Goal: Task Accomplishment & Management: Use online tool/utility

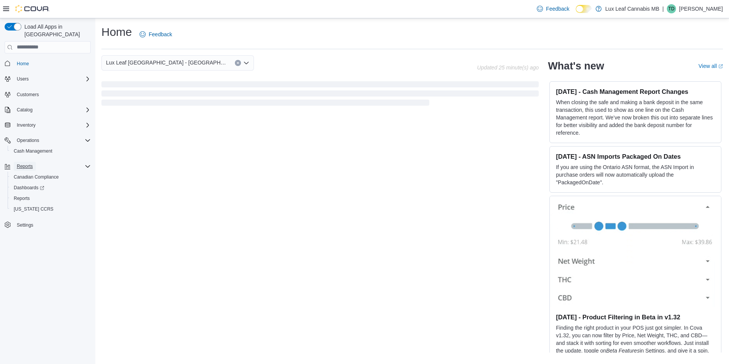
drag, startPoint x: 25, startPoint y: 157, endPoint x: 45, endPoint y: 153, distance: 20.7
click at [25, 163] on span "Reports" at bounding box center [25, 166] width 16 height 6
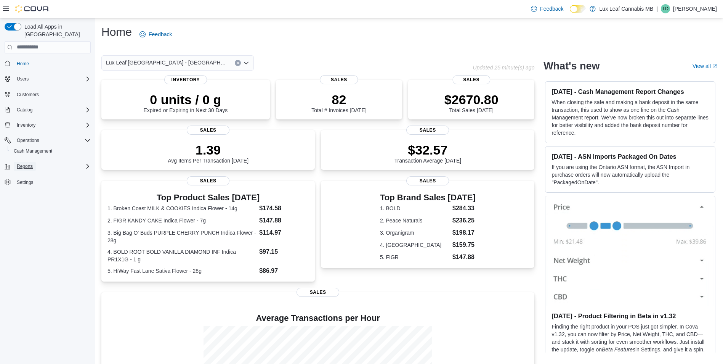
click at [27, 163] on span "Reports" at bounding box center [25, 166] width 16 height 6
click at [22, 195] on span "Reports" at bounding box center [22, 198] width 16 height 6
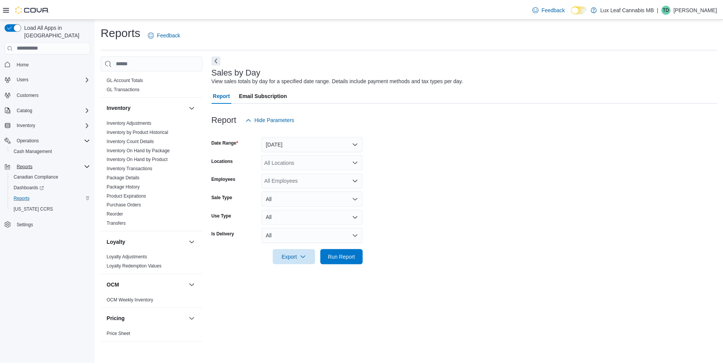
scroll to position [229, 0]
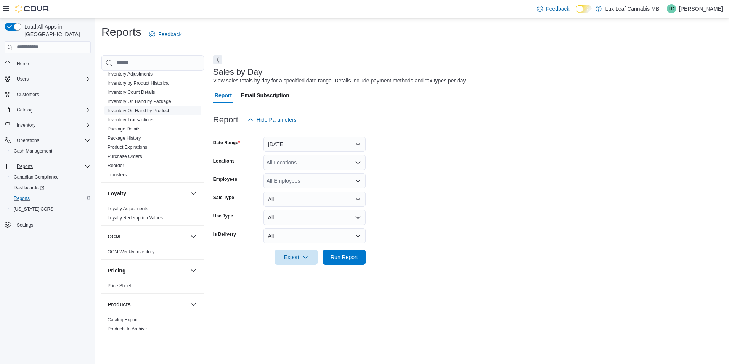
click at [140, 111] on link "Inventory On Hand by Product" at bounding box center [138, 110] width 61 height 5
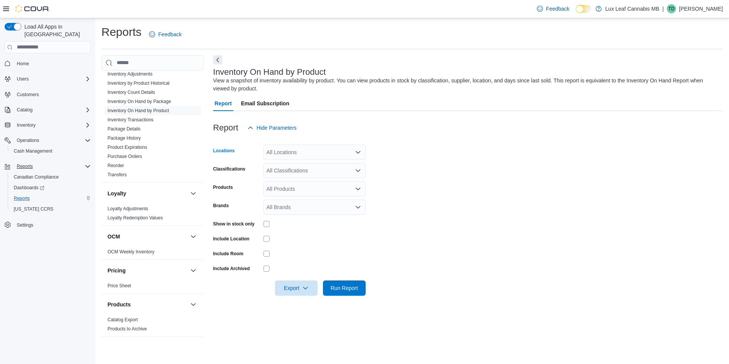
drag, startPoint x: 303, startPoint y: 152, endPoint x: 303, endPoint y: 146, distance: 5.4
click at [303, 150] on div "All Locations" at bounding box center [314, 152] width 102 height 15
type input "***"
click at [320, 163] on span "Lux Leaf [GEOGRAPHIC_DATA] - [GEOGRAPHIC_DATA]" at bounding box center [349, 165] width 138 height 8
click at [407, 148] on form "Locations Lux Leaf [GEOGRAPHIC_DATA] - Bridgewater Classifications All Classifi…" at bounding box center [468, 215] width 510 height 160
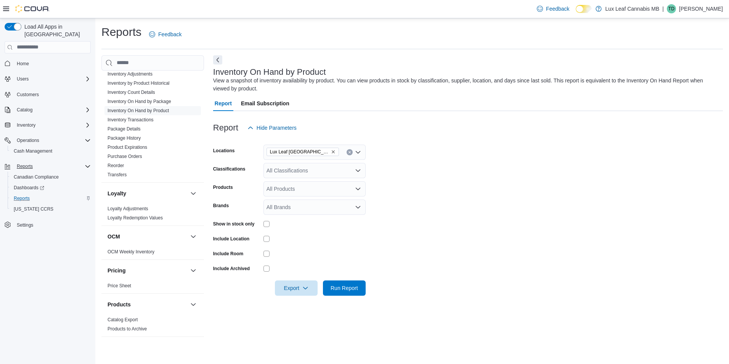
click at [328, 165] on div "All Classifications" at bounding box center [314, 170] width 102 height 15
drag, startPoint x: 424, startPoint y: 169, endPoint x: 340, endPoint y: 189, distance: 86.6
click at [423, 169] on form "Locations Lux Leaf [GEOGRAPHIC_DATA] - Bridgewater Classifications All Classifi…" at bounding box center [468, 215] width 510 height 160
click at [286, 209] on div "All Brands" at bounding box center [314, 206] width 102 height 15
type input "***"
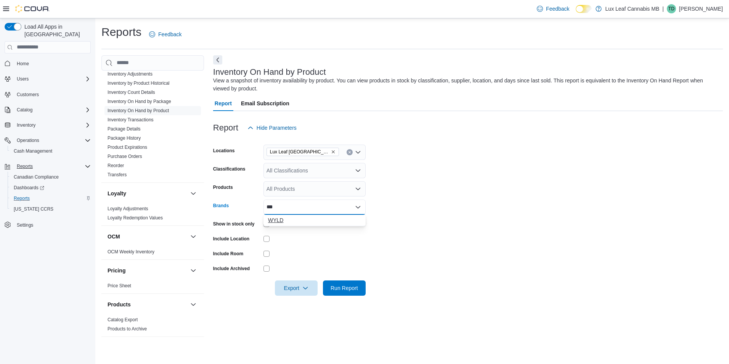
click at [286, 220] on span "WYLD" at bounding box center [314, 220] width 93 height 8
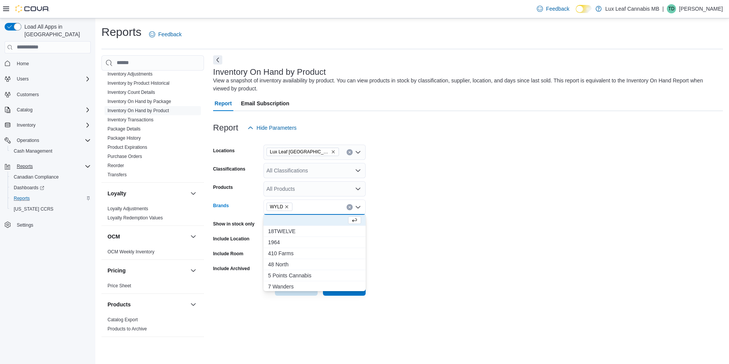
click at [453, 238] on form "Locations Lux Leaf [GEOGRAPHIC_DATA] - Bridgewater Classifications All Classifi…" at bounding box center [468, 215] width 510 height 160
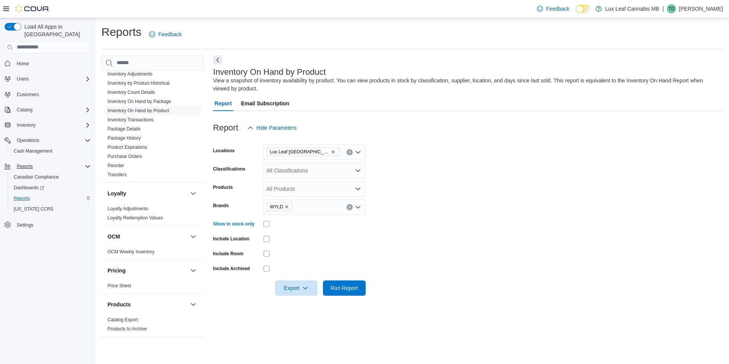
drag, startPoint x: 366, startPoint y: 296, endPoint x: 382, endPoint y: 286, distance: 19.0
click at [367, 296] on div at bounding box center [468, 299] width 510 height 9
click at [354, 289] on span "Run Report" at bounding box center [344, 288] width 27 height 8
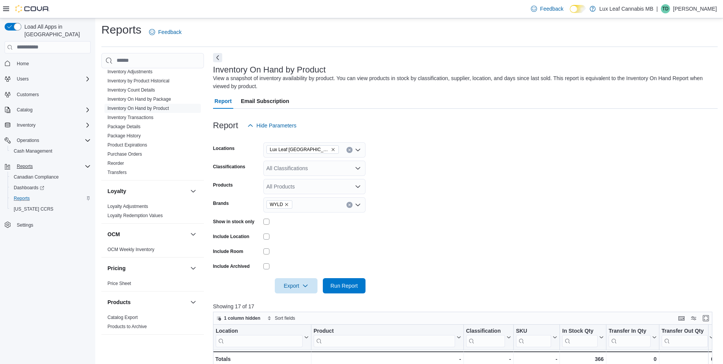
scroll to position [38, 0]
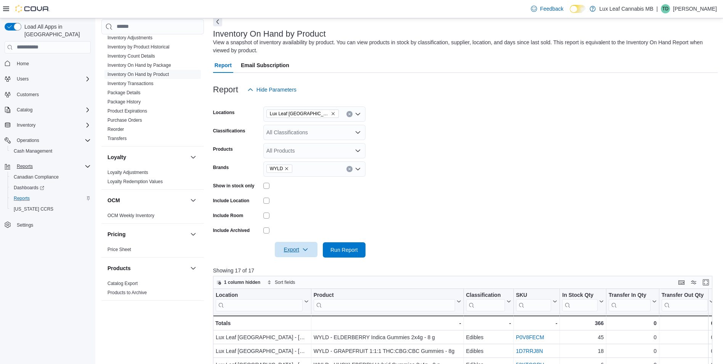
click at [308, 251] on icon "button" at bounding box center [305, 249] width 6 height 6
click at [297, 265] on span "Export to Excel" at bounding box center [297, 265] width 34 height 6
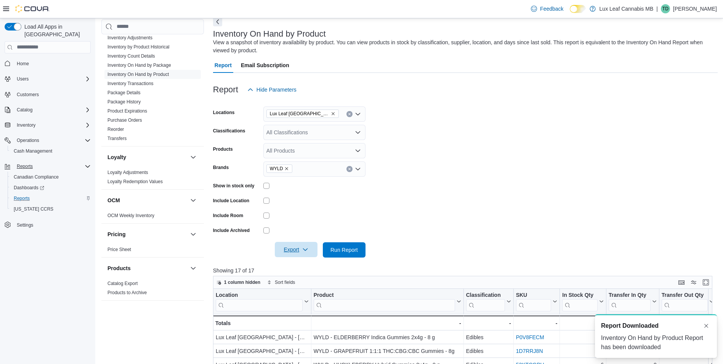
scroll to position [0, 0]
